Goal: Task Accomplishment & Management: Use online tool/utility

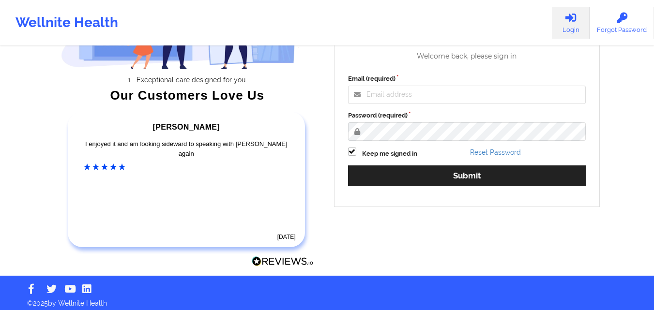
scroll to position [134, 0]
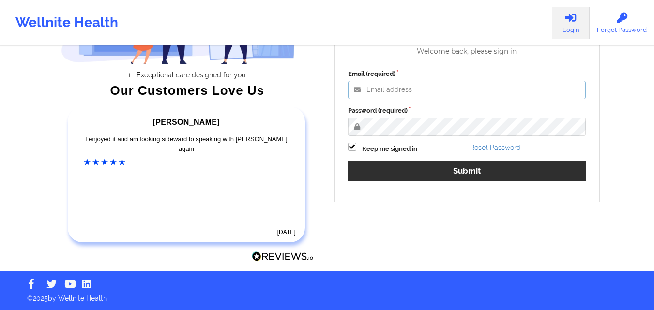
type input "[PERSON_NAME][EMAIL_ADDRESS][PERSON_NAME][DOMAIN_NAME]"
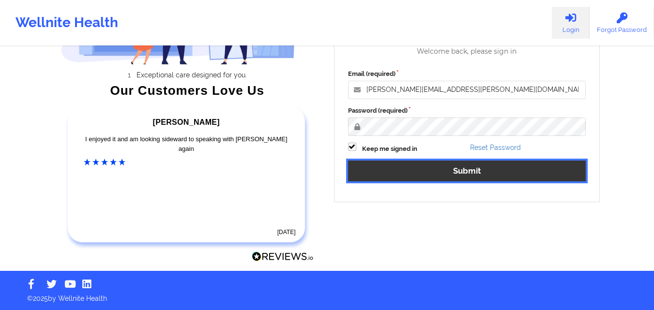
click at [428, 165] on button "Submit" at bounding box center [467, 171] width 238 height 21
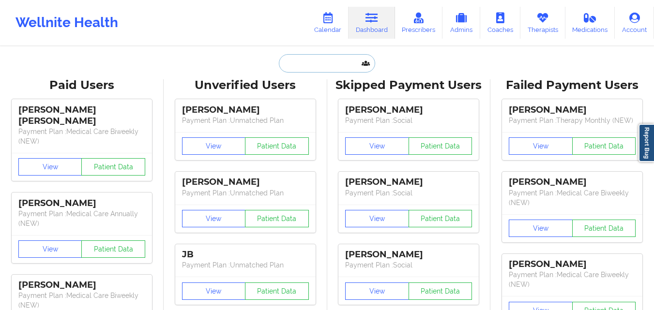
click at [317, 70] on input "text" at bounding box center [327, 63] width 96 height 18
paste input "[EMAIL_ADDRESS][DOMAIN_NAME]"
type input "[EMAIL_ADDRESS][DOMAIN_NAME]"
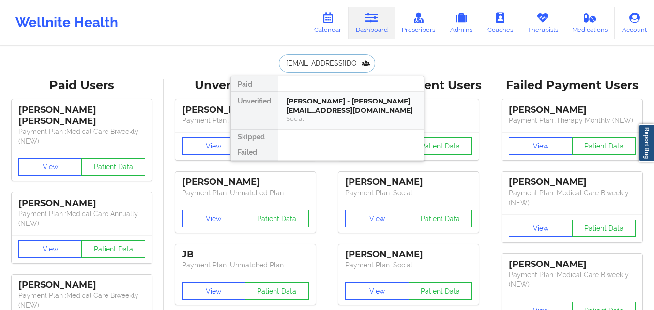
click at [336, 115] on div "Social" at bounding box center [351, 119] width 130 height 8
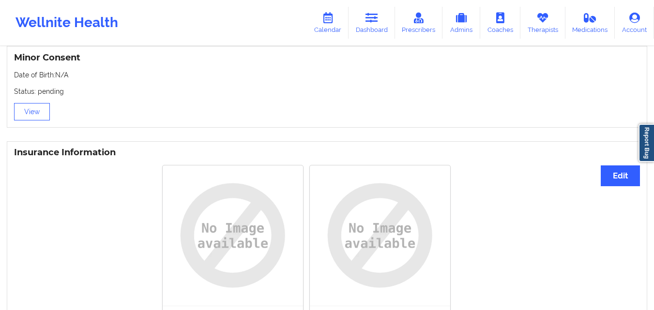
scroll to position [623, 0]
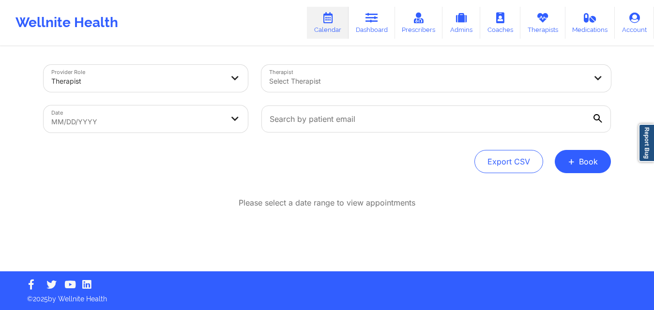
click at [137, 115] on body "Wellnite Health Calendar Dashboard Prescribers Admins Coaches Therapists Medica…" at bounding box center [327, 155] width 654 height 310
select select "2025-8"
select select "2025-9"
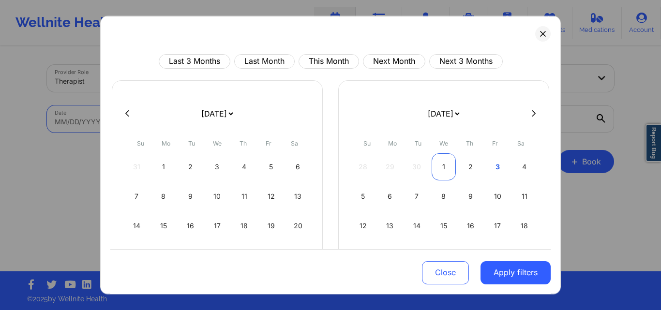
click at [441, 168] on div "1" at bounding box center [444, 166] width 25 height 27
select select "2025-9"
select select "2025-10"
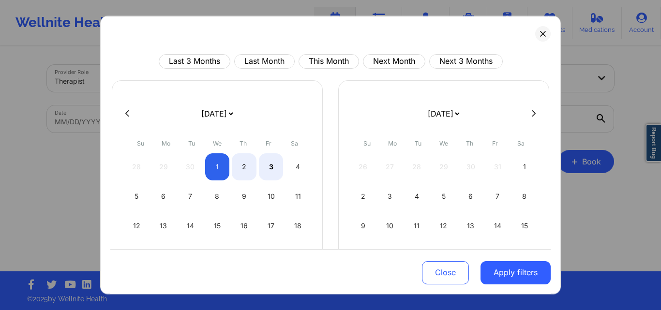
select select "2025-9"
select select "2025-10"
select select "2025-9"
select select "2025-10"
select select "2025-9"
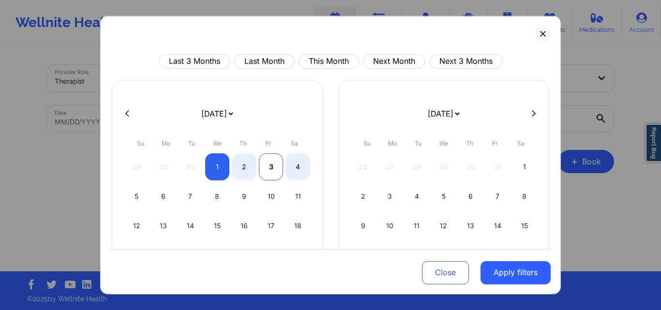
select select "2025-10"
click at [263, 167] on div "3" at bounding box center [271, 166] width 25 height 27
select select "2025-9"
select select "2025-10"
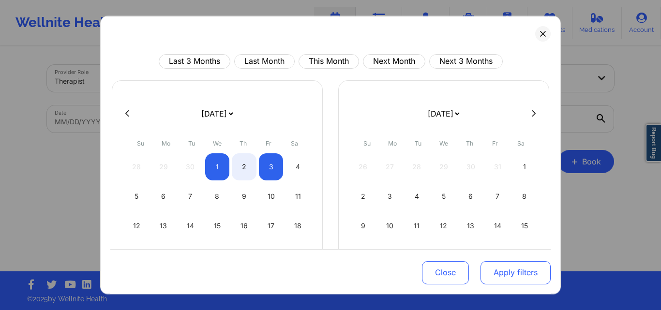
click at [496, 277] on button "Apply filters" at bounding box center [516, 272] width 70 height 23
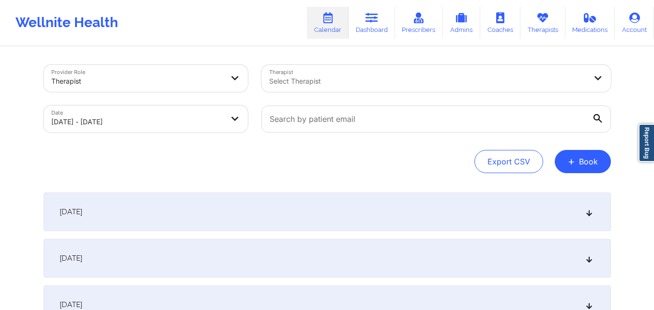
click at [355, 101] on div at bounding box center [436, 119] width 363 height 41
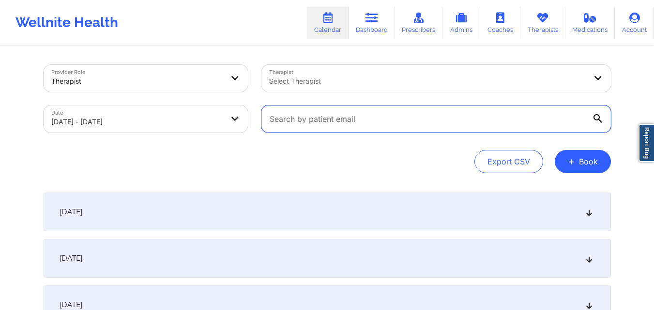
click at [349, 121] on input "text" at bounding box center [435, 119] width 349 height 27
paste input "Wansari@umich.edu"
type input "Wansari@umich.edu"
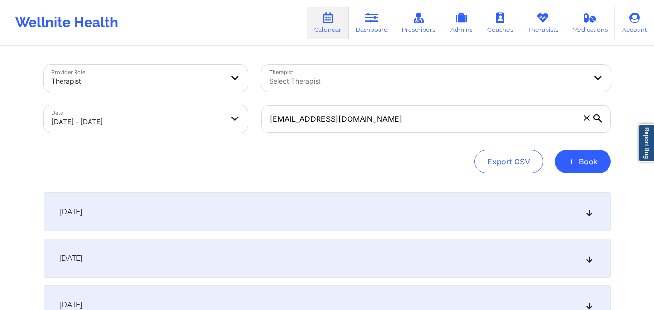
click at [343, 141] on div "Provider Role Therapist Therapist Select Therapist Date 10/01/2025 - 10/03/2025…" at bounding box center [327, 119] width 567 height 108
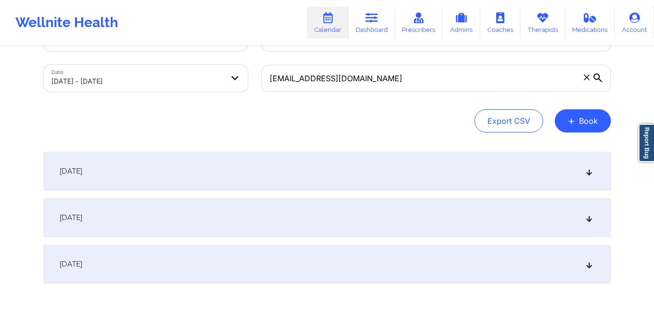
scroll to position [92, 0]
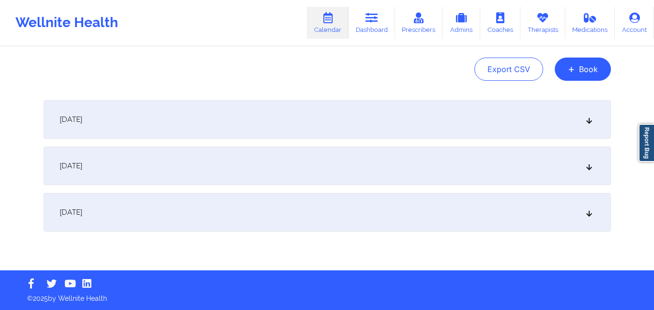
click at [230, 200] on div "October 3, 2025" at bounding box center [327, 212] width 567 height 39
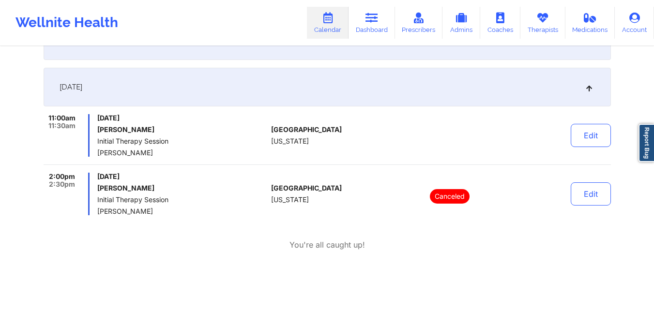
scroll to position [238, 0]
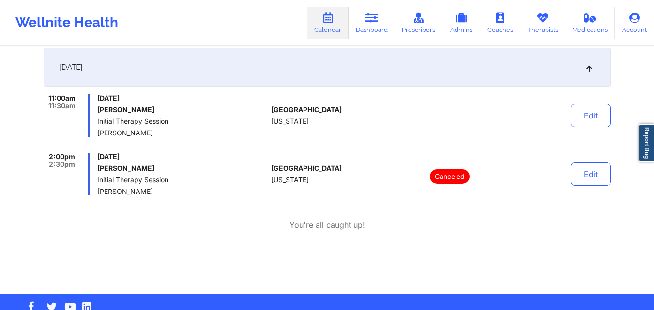
drag, startPoint x: 97, startPoint y: 134, endPoint x: 172, endPoint y: 146, distance: 76.0
click at [172, 146] on div "11:00am 11:30am Friday, October 3, 2025 Wahaj Ansari Initial Therapy Session He…" at bounding box center [327, 144] width 567 height 101
copy span "Helen G. Lehman"
